Goal: Information Seeking & Learning: Learn about a topic

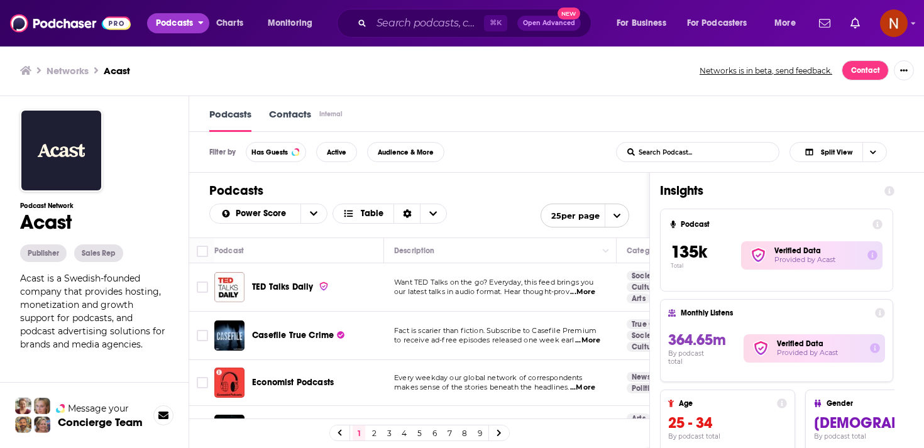
click at [185, 28] on span "Podcasts" at bounding box center [174, 23] width 37 height 18
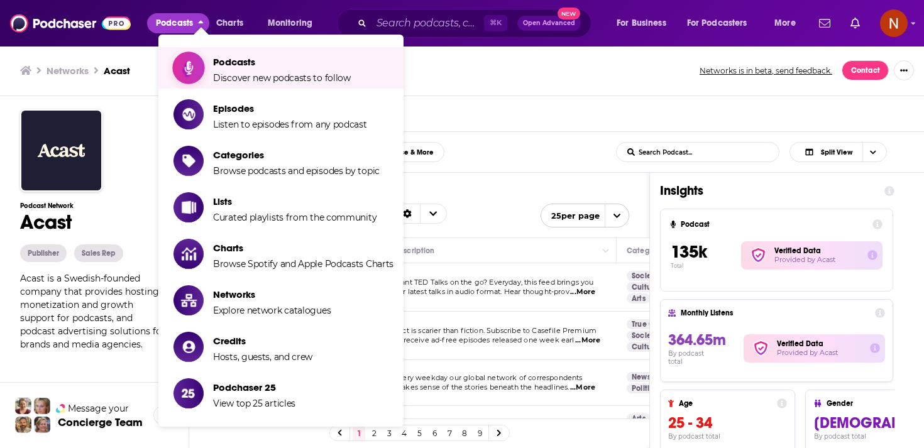
click at [211, 59] on link "Podcasts Discover new podcasts to follow" at bounding box center [283, 67] width 220 height 31
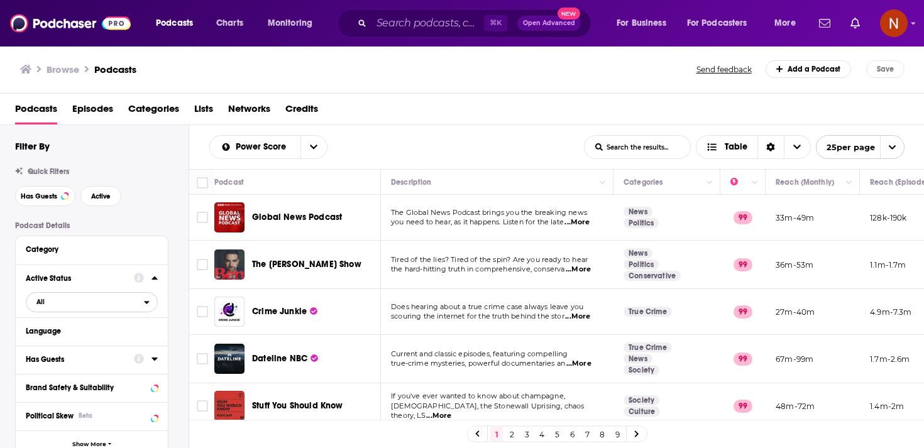
click at [138, 302] on span "All" at bounding box center [85, 302] width 118 height 16
click at [120, 344] on span "407k" at bounding box center [126, 343] width 62 height 7
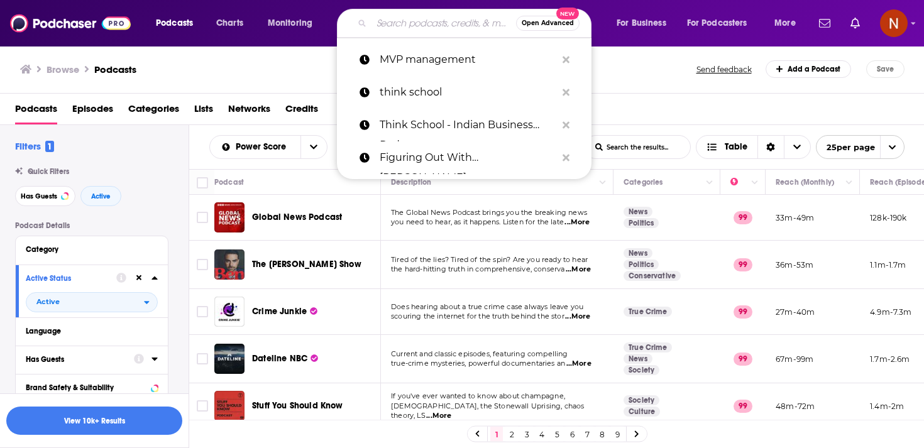
click at [400, 16] on input "Search podcasts, credits, & more..." at bounding box center [444, 23] width 145 height 20
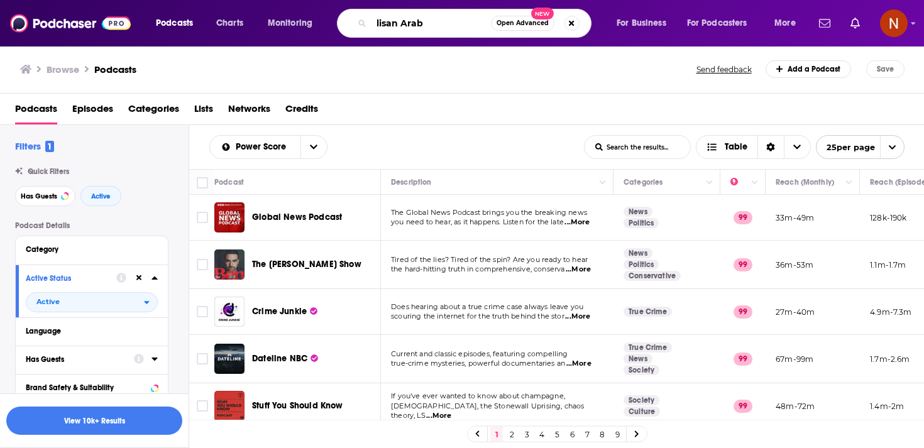
type input "[PERSON_NAME]"
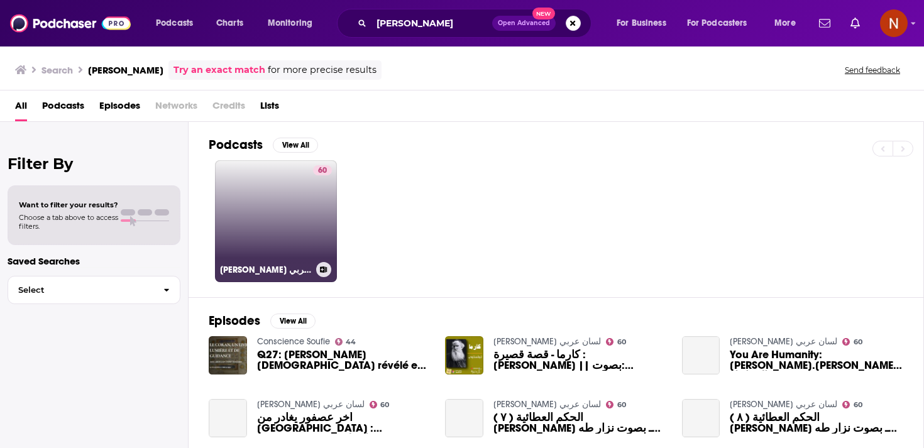
click at [305, 209] on link "60 [PERSON_NAME] لسان عربي" at bounding box center [276, 221] width 122 height 122
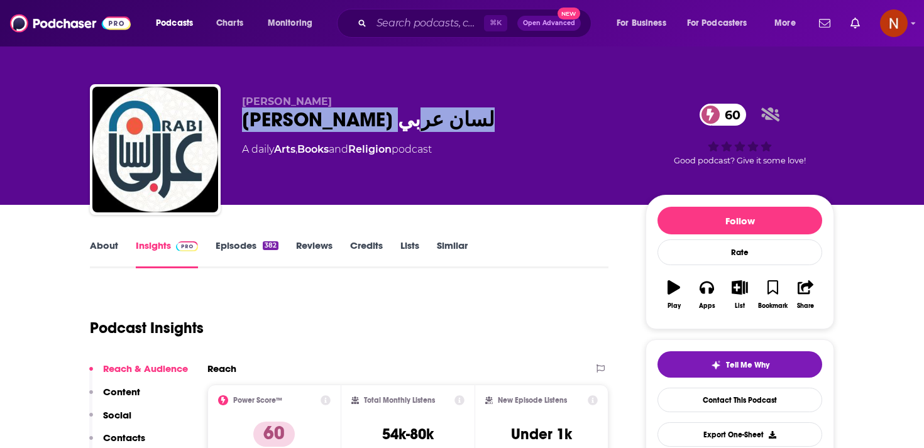
drag, startPoint x: 245, startPoint y: 123, endPoint x: 456, endPoint y: 116, distance: 212.0
click at [456, 116] on div "[PERSON_NAME] لسان عربي 60" at bounding box center [433, 119] width 383 height 25
copy h2 "[PERSON_NAME] لسان عربي"
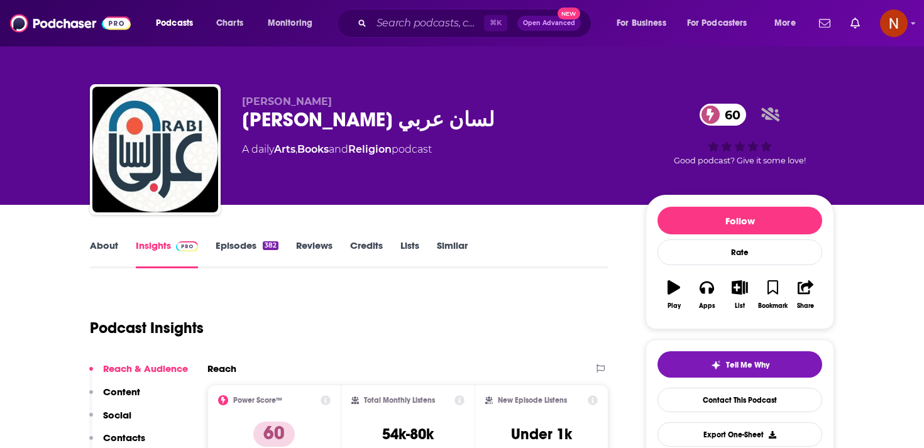
drag, startPoint x: 243, startPoint y: 94, endPoint x: 388, endPoint y: 92, distance: 144.6
click at [388, 92] on div "[PERSON_NAME] Hajj [PERSON_NAME] Arabi لسان عربي 60 A daily Arts , Books and Re…" at bounding box center [462, 152] width 744 height 136
drag, startPoint x: 366, startPoint y: 103, endPoint x: 236, endPoint y: 101, distance: 130.1
click at [236, 101] on div "[PERSON_NAME] Hajj [PERSON_NAME] Arabi لسان عربي 60 A daily Arts , Books and Re…" at bounding box center [462, 152] width 744 height 136
copy span "[PERSON_NAME]"
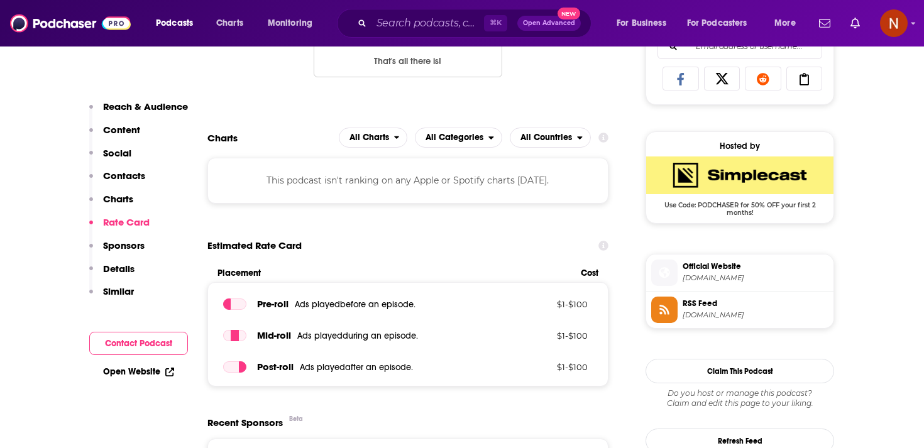
scroll to position [956, 0]
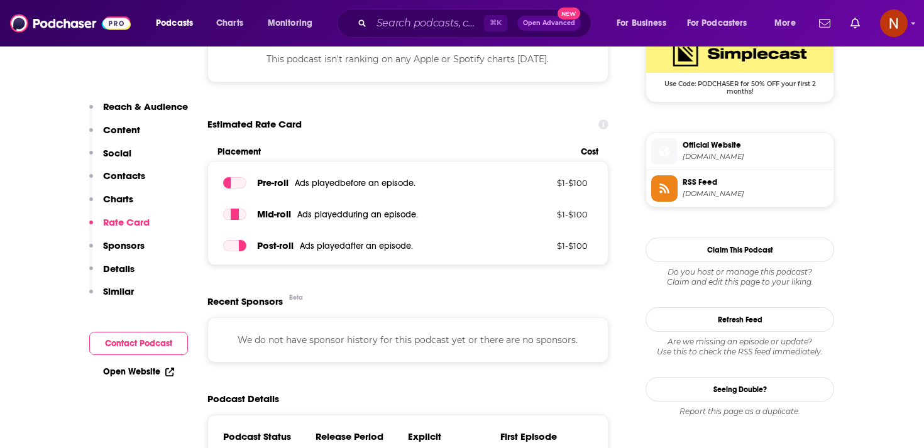
click at [710, 63] on img "SimpleCast Deal: Use Code: PODCHASER for 50% OFF your first 2 months!" at bounding box center [739, 54] width 187 height 38
click at [730, 201] on span "RSS Feed [DOMAIN_NAME]" at bounding box center [753, 187] width 151 height 25
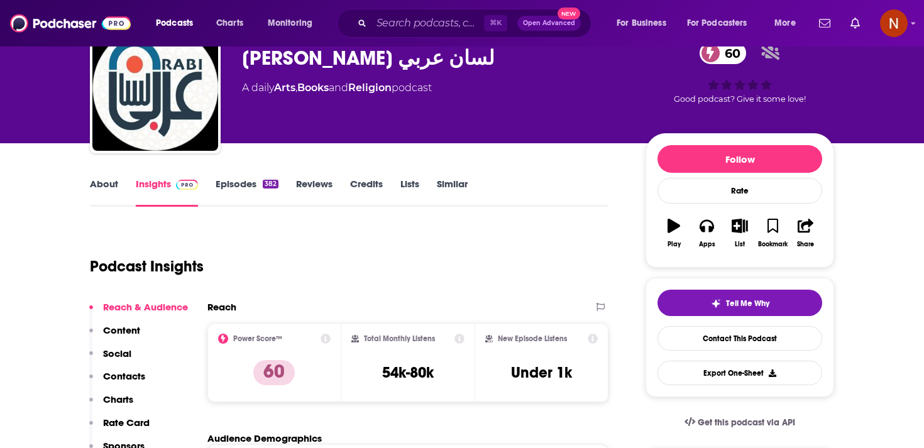
scroll to position [2, 0]
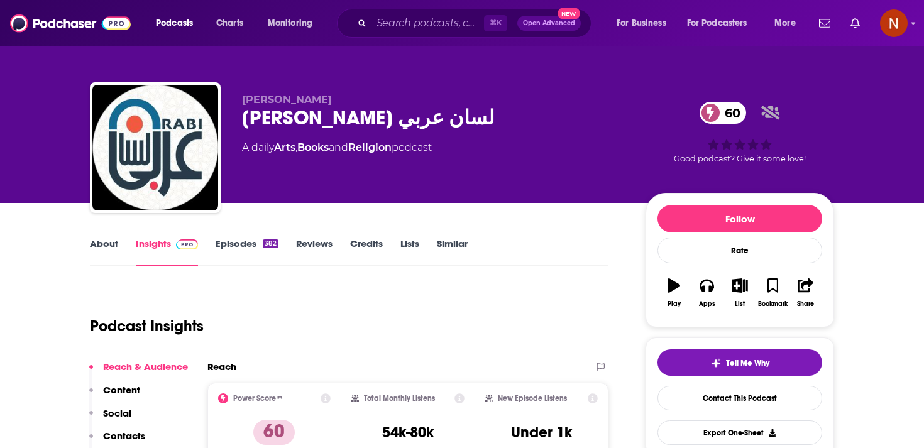
click at [382, 123] on div "[PERSON_NAME] لسان عربي 60" at bounding box center [433, 118] width 383 height 25
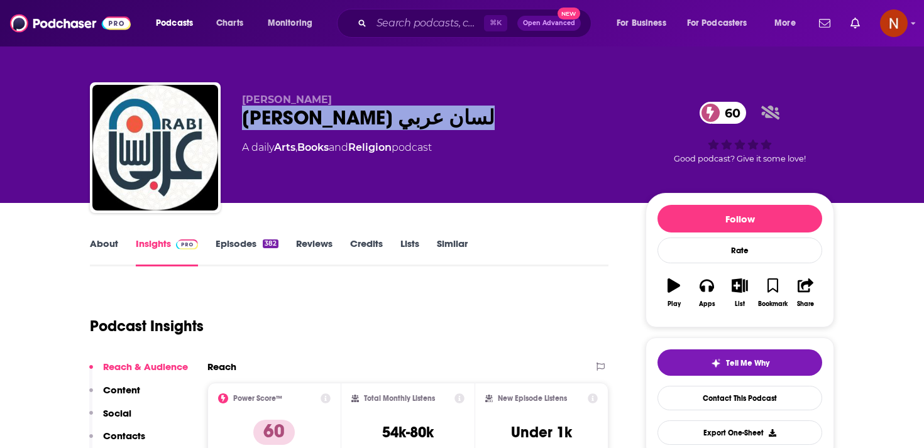
click at [382, 123] on div "[PERSON_NAME] لسان عربي 60" at bounding box center [433, 118] width 383 height 25
copy div "[PERSON_NAME] لسان عربي 60"
